Goal: Task Accomplishment & Management: Manage account settings

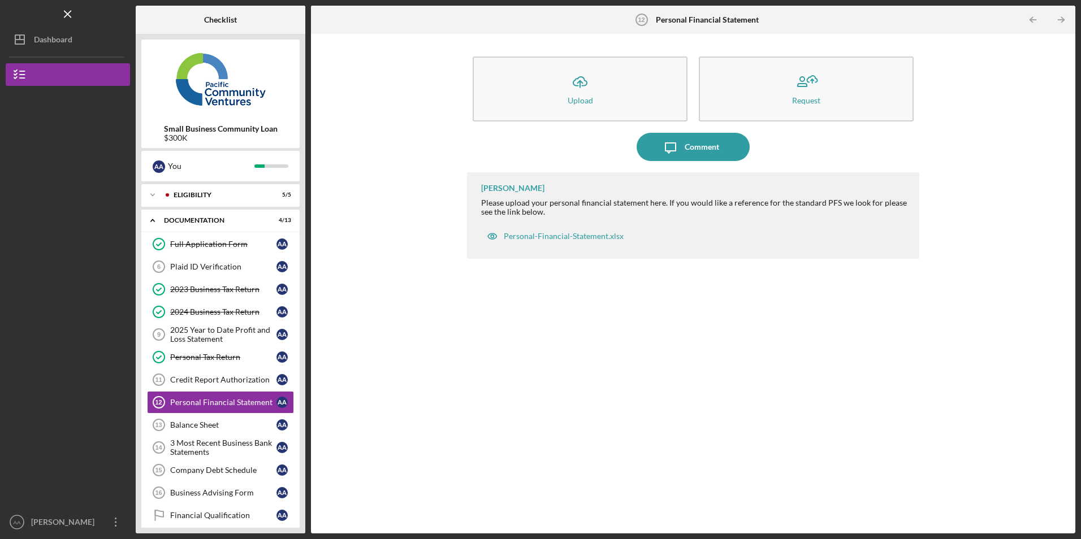
scroll to position [61, 0]
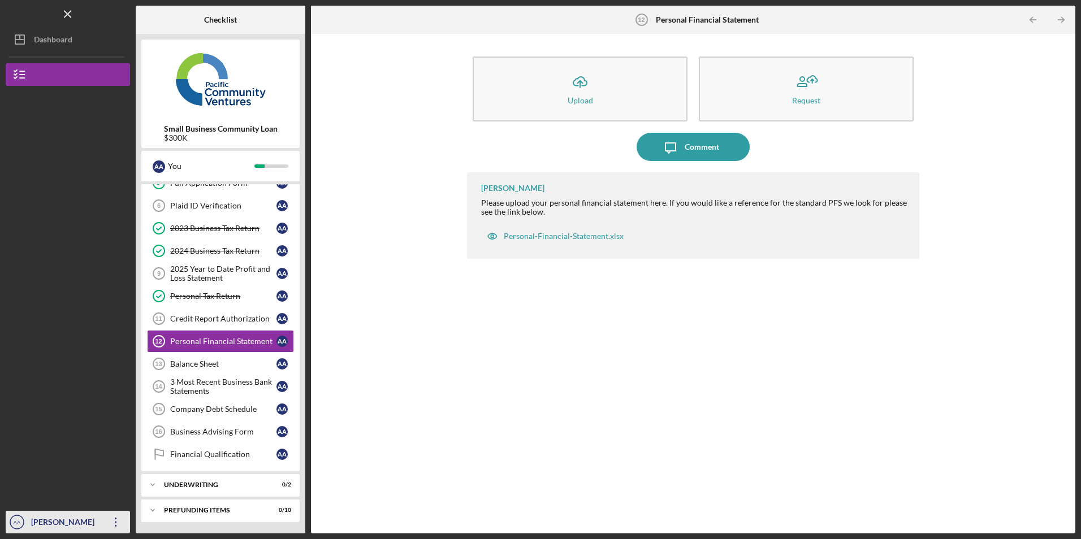
click at [112, 516] on icon "Icon/Overflow" at bounding box center [116, 522] width 28 height 28
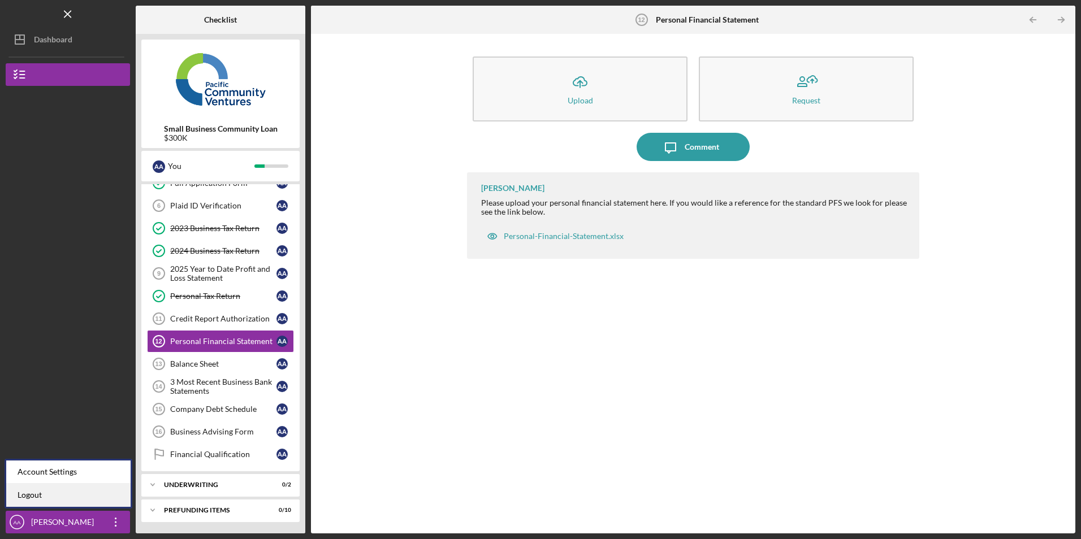
click at [107, 497] on link "Logout" at bounding box center [68, 495] width 124 height 23
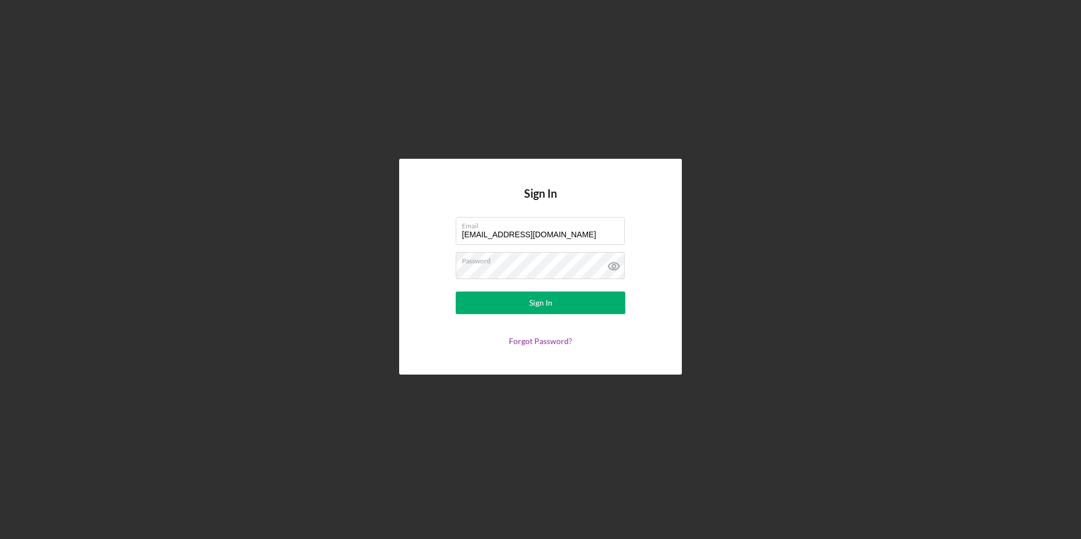
drag, startPoint x: 558, startPoint y: 235, endPoint x: 374, endPoint y: 217, distance: 184.7
click at [374, 217] on div "Sign In Email [EMAIL_ADDRESS][DOMAIN_NAME] Password Sign In Forgot Password?" at bounding box center [541, 267] width 1070 height 534
type input "[EMAIL_ADDRESS][DOMAIN_NAME]"
click at [509, 307] on button "Sign In" at bounding box center [541, 303] width 170 height 23
